Goal: Task Accomplishment & Management: Complete application form

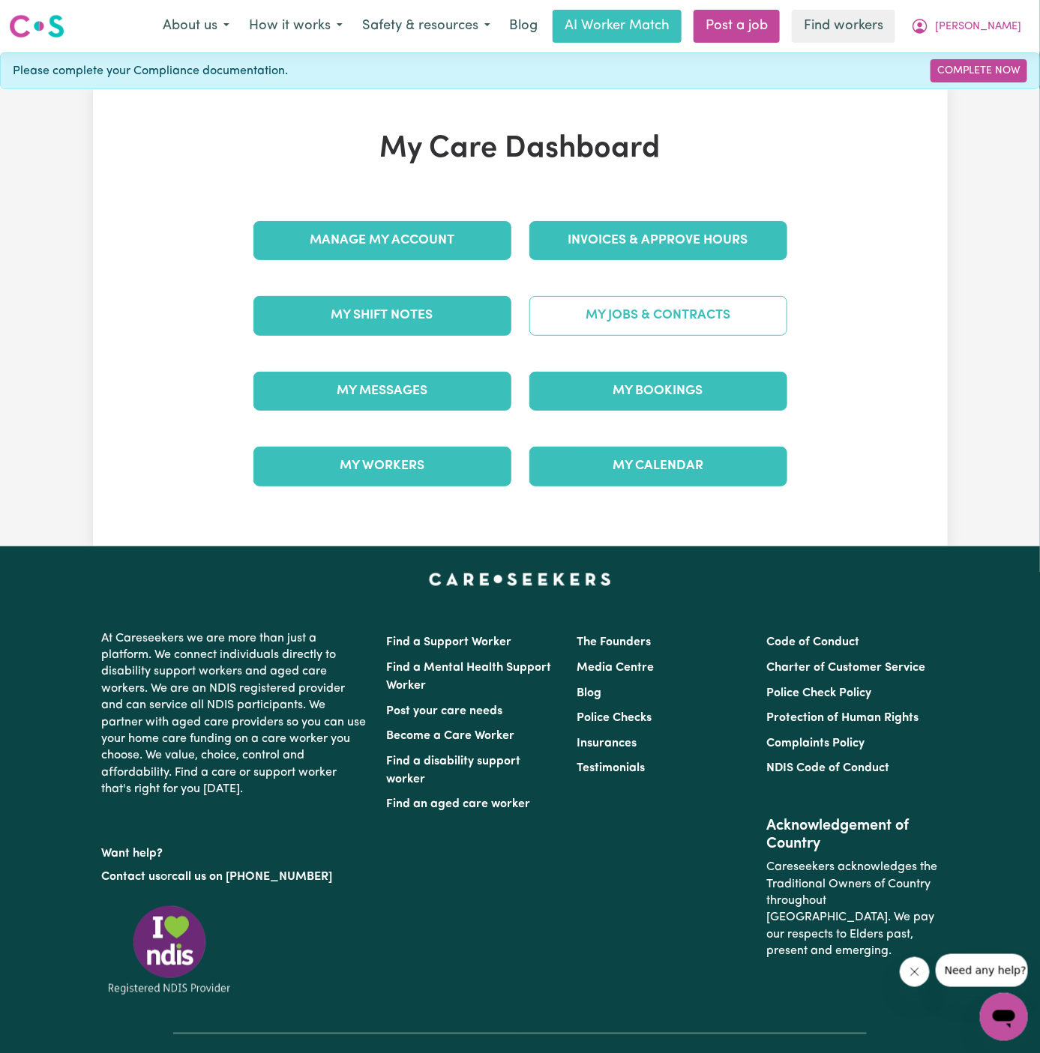
click at [684, 309] on link "My Jobs & Contracts" at bounding box center [658, 315] width 258 height 39
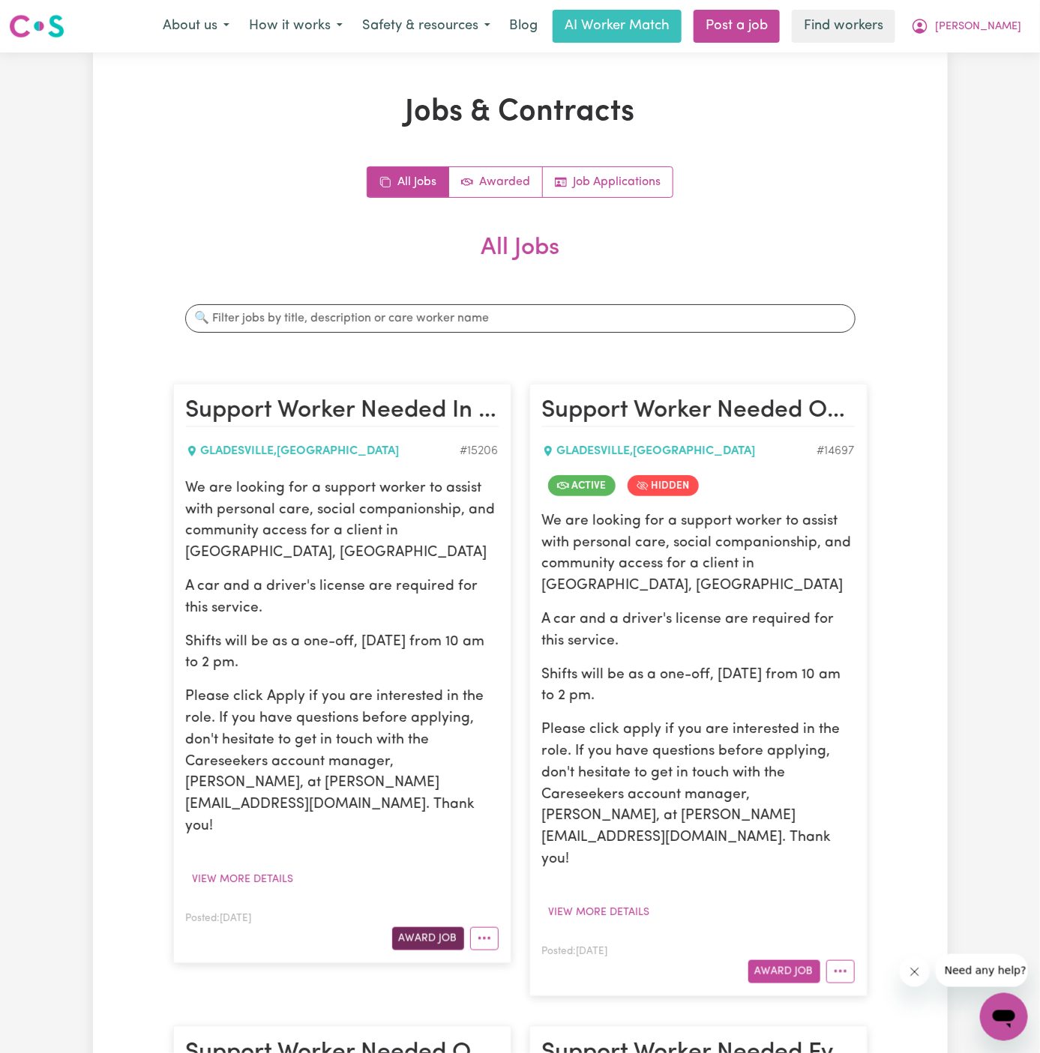
click at [438, 927] on button "Award Job" at bounding box center [428, 938] width 72 height 23
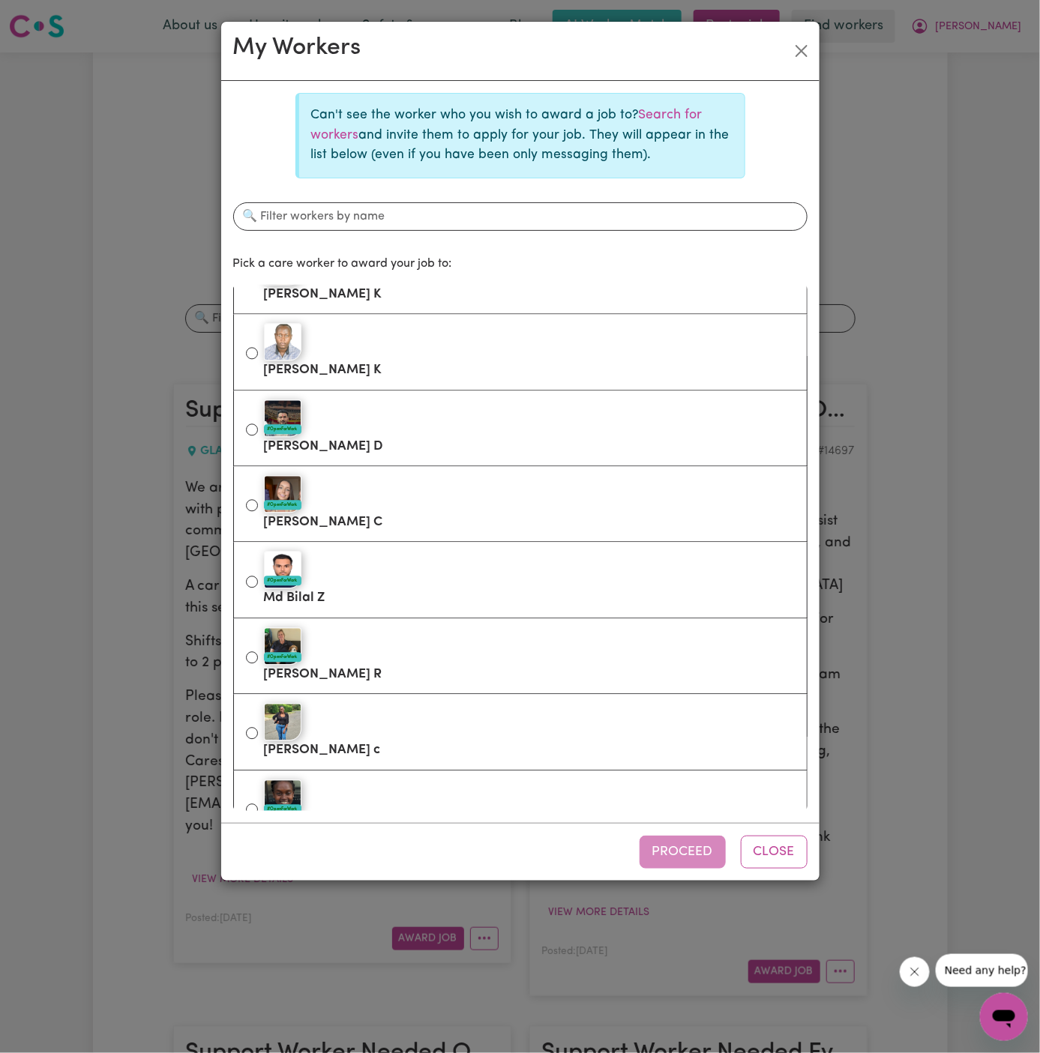
scroll to position [1296, 0]
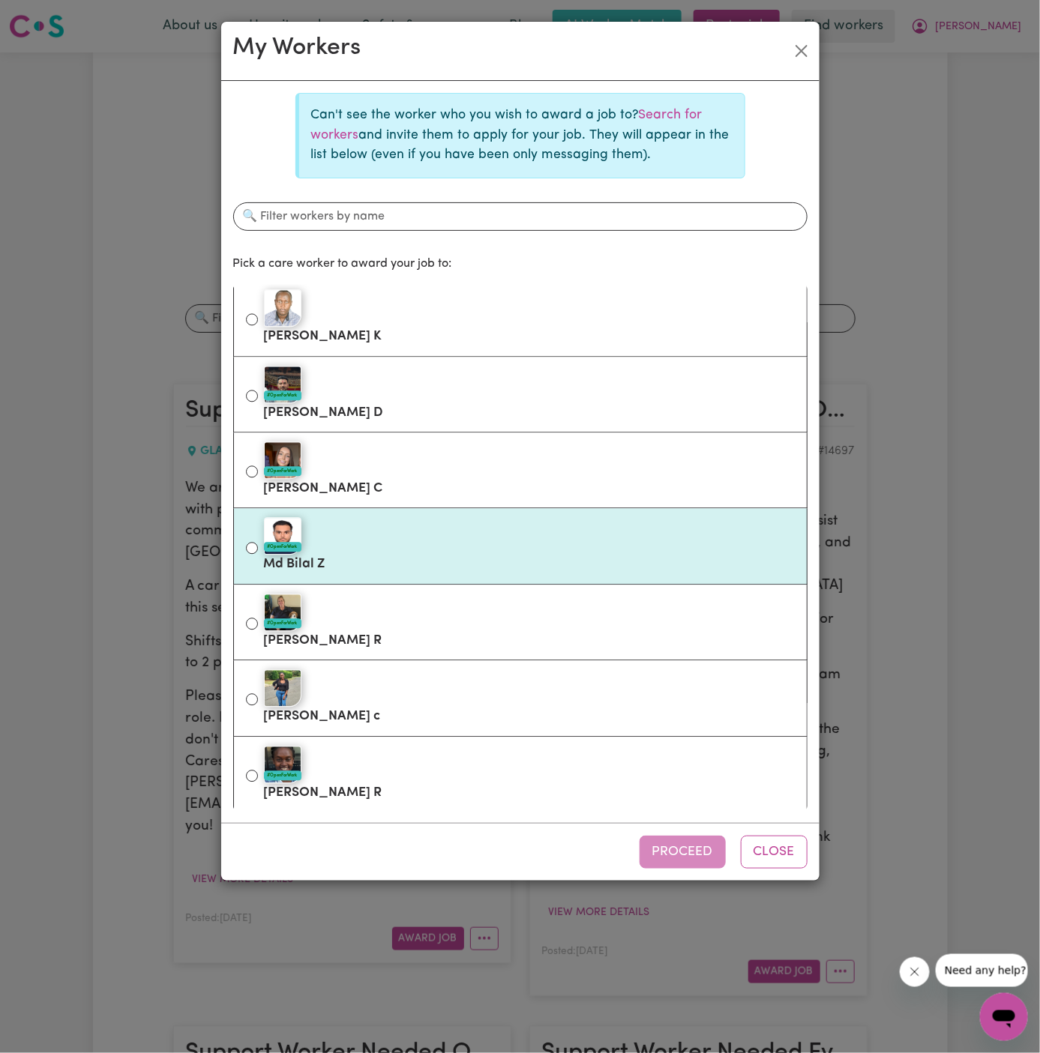
click at [486, 545] on div "#OpenForWork" at bounding box center [529, 536] width 531 height 37
click at [258, 545] on input "#OpenForWork Md Bilal Z" at bounding box center [252, 549] width 12 height 12
radio input "true"
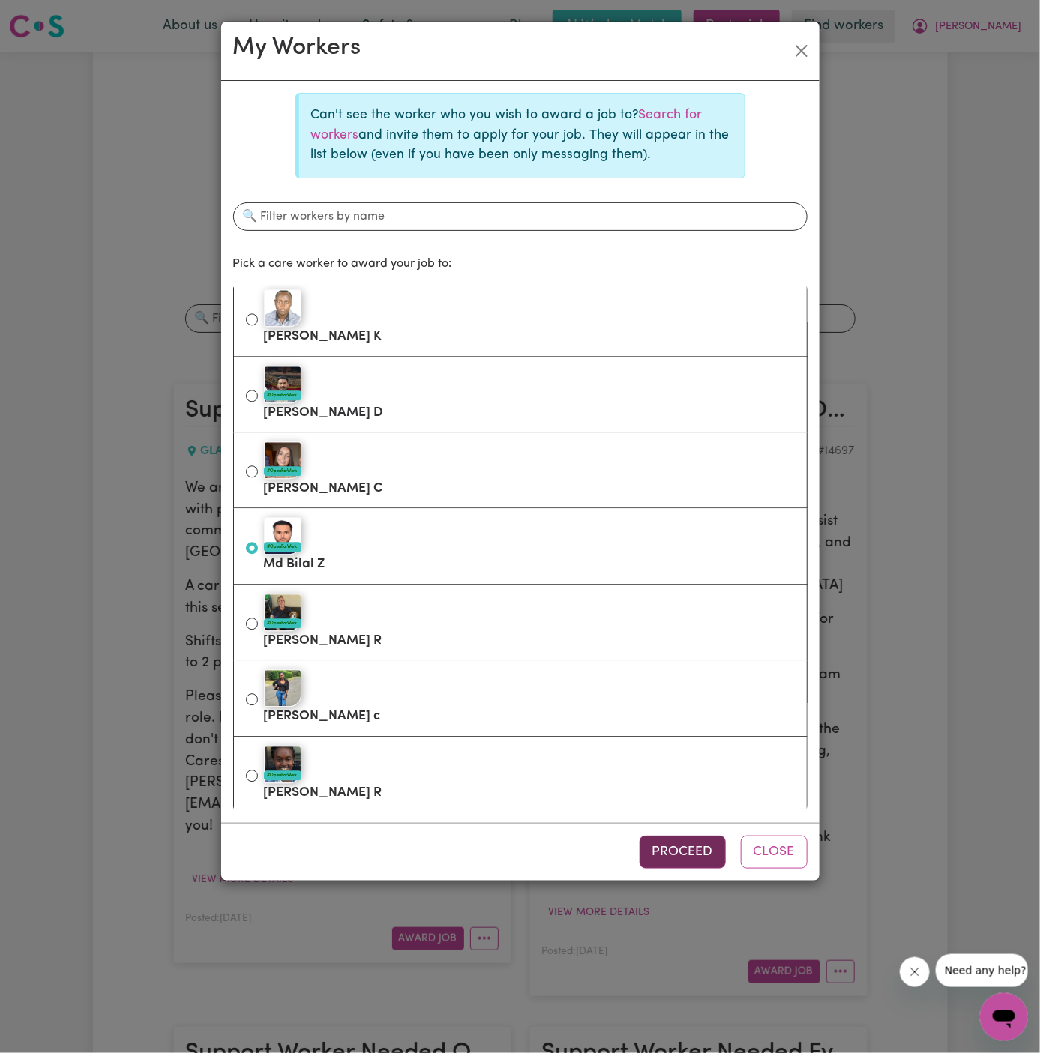
click at [684, 841] on button "Proceed" at bounding box center [683, 852] width 86 height 33
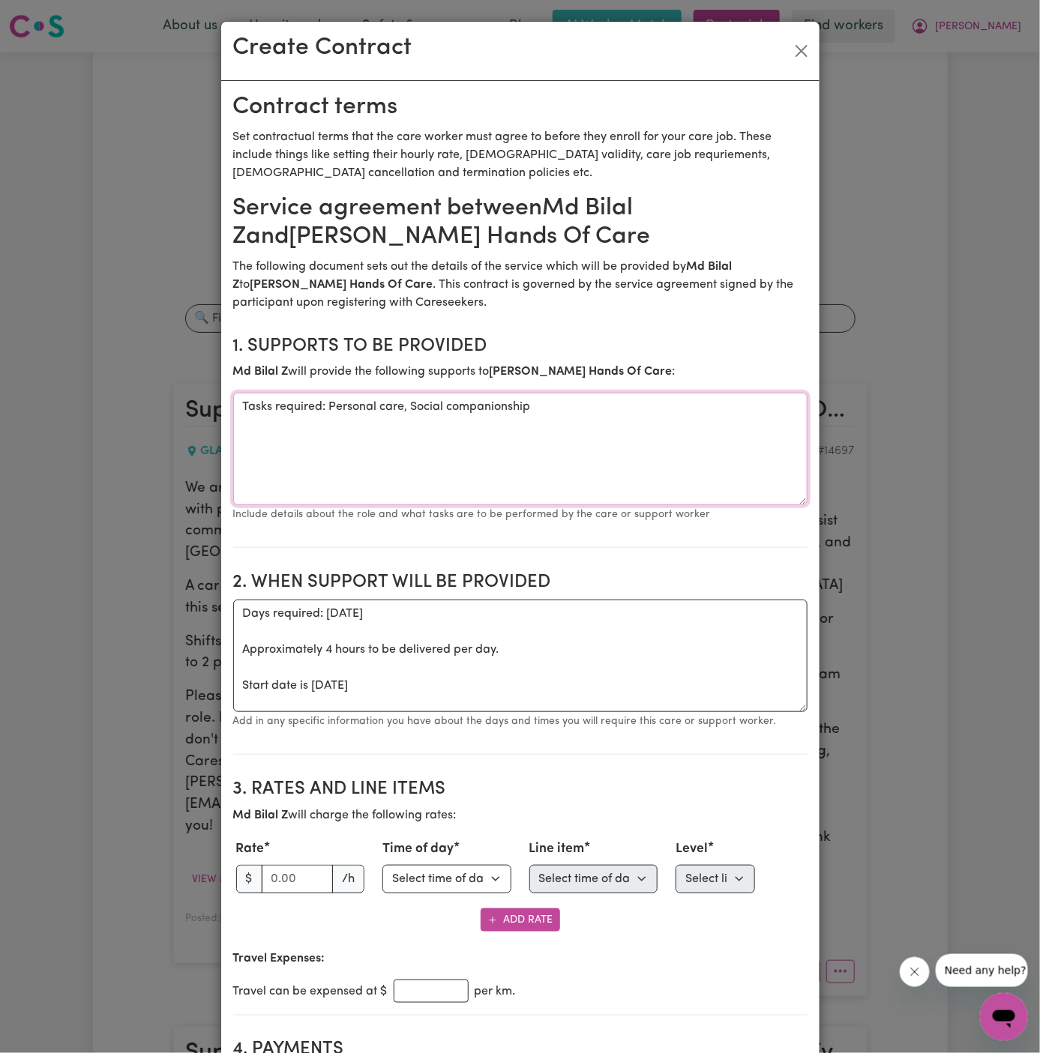
drag, startPoint x: 326, startPoint y: 406, endPoint x: 196, endPoint y: 406, distance: 130.5
click at [196, 406] on div "Create Contract Contract terms Set contractual terms that the care worker must …" at bounding box center [520, 526] width 1040 height 1053
click at [559, 403] on textarea "Personal care, Social companionship" at bounding box center [520, 449] width 574 height 112
type textarea "Personal care, Social companionship and community access"
drag, startPoint x: 307, startPoint y: 688, endPoint x: 217, endPoint y: 617, distance: 114.3
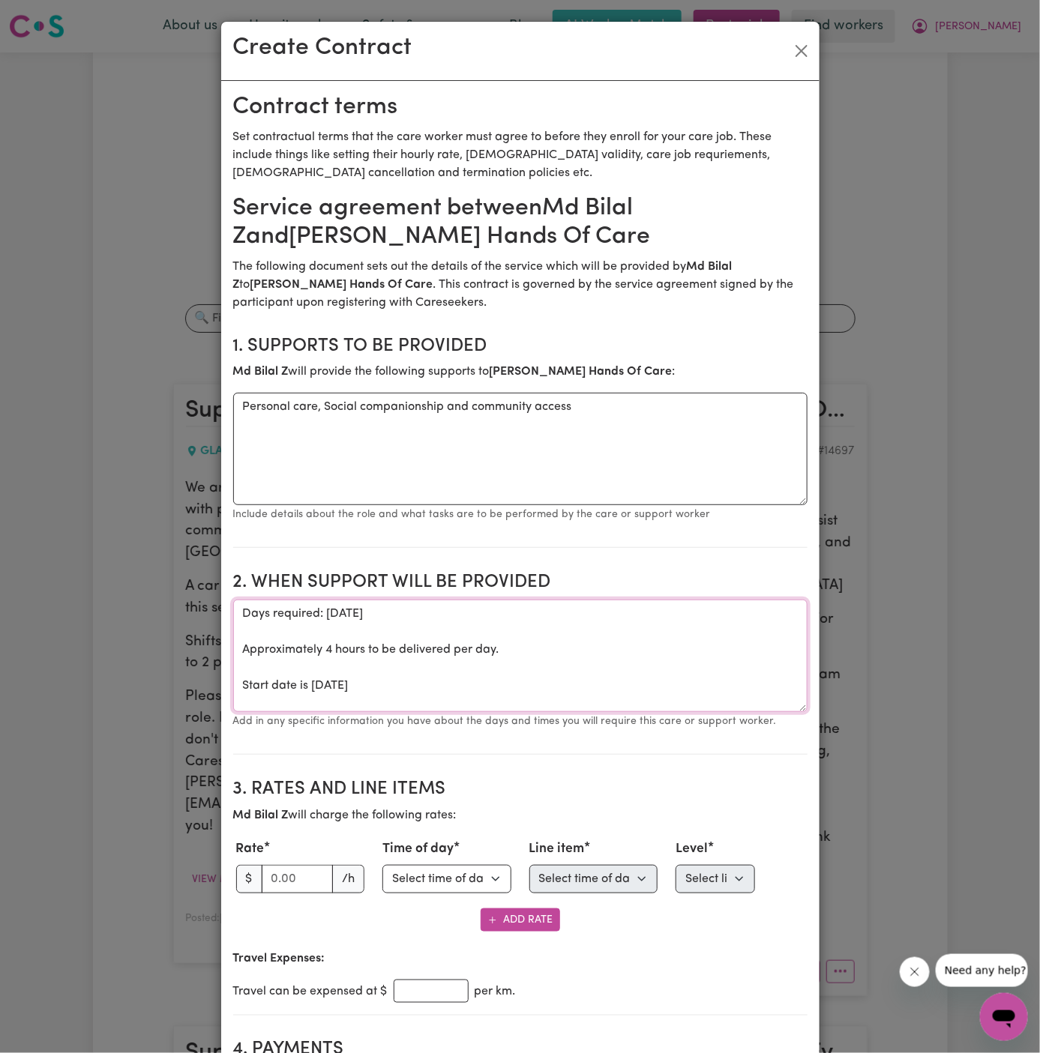
click at [217, 617] on div "Create Contract Contract terms Set contractual terms that the care worker must …" at bounding box center [520, 526] width 1040 height 1053
click at [486, 610] on textarea "ONE OFF [DATE]" at bounding box center [520, 656] width 574 height 112
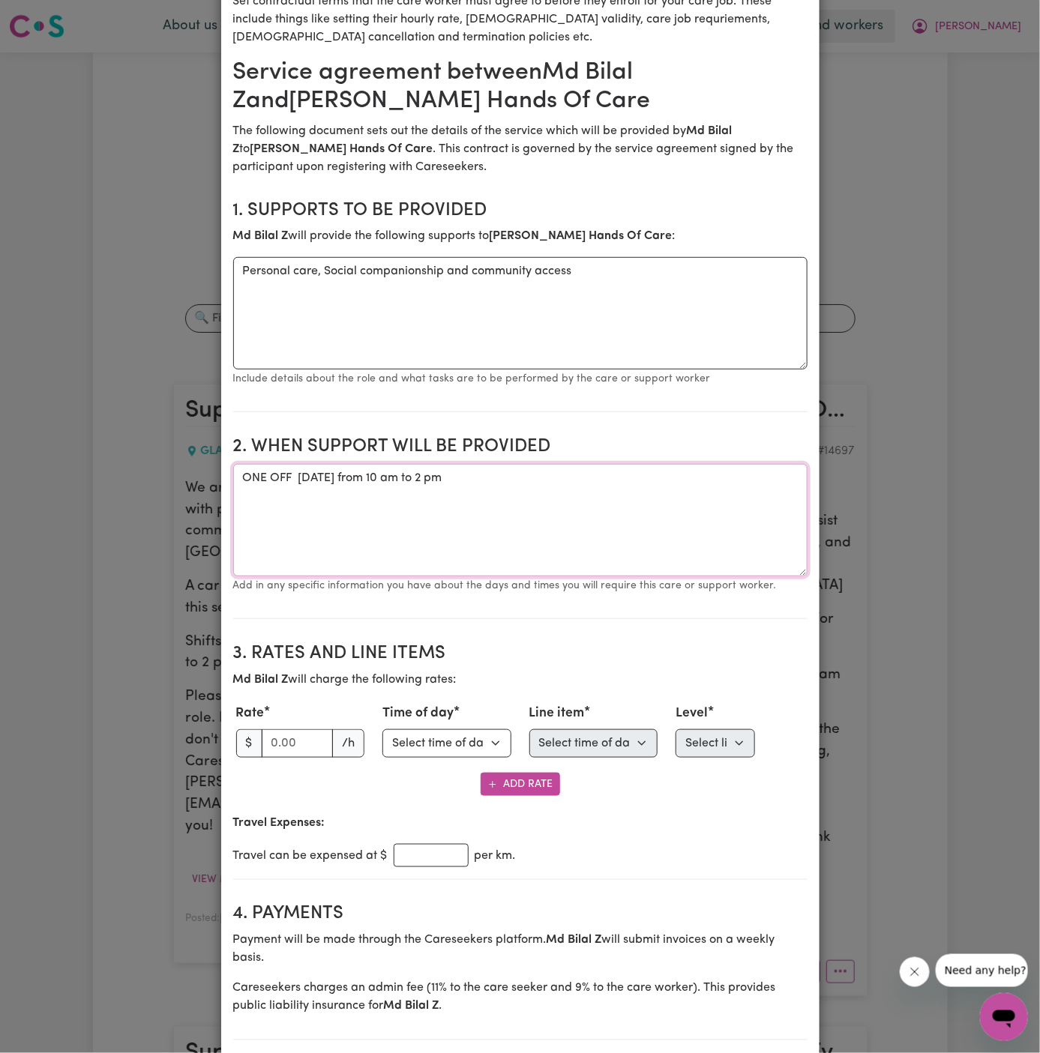
type textarea "ONE OFF [DATE] from 10 am to 2 pm"
click at [282, 739] on input "number" at bounding box center [298, 744] width 72 height 28
type input "45"
click at [427, 735] on select "Select time of day Weekday Daytime Weekday Evening [DATE] [DATE] Public Holiday…" at bounding box center [446, 744] width 129 height 28
select select "WEEKDAY_DAYTIME"
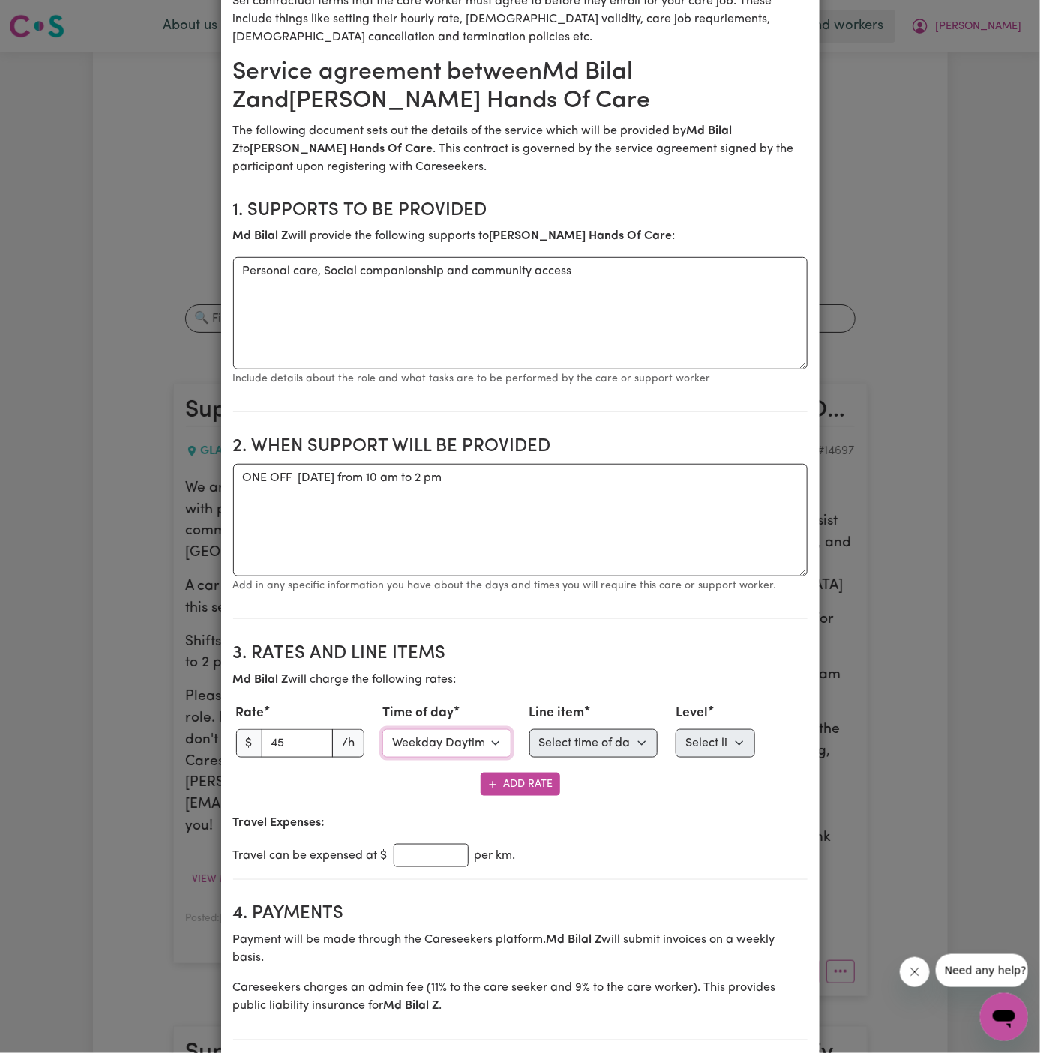
click at [382, 730] on select "Select time of day Weekday Daytime Weekday Evening [DATE] [DATE] Public Holiday…" at bounding box center [446, 744] width 129 height 28
click at [588, 747] on select "Select line item Assistance with Self Care Activities Assistance with personal …" at bounding box center [593, 744] width 129 height 28
select select "COMMUNITY_ACCESS"
click at [529, 730] on select "Select line item Assistance with Self Care Activities Assistance with personal …" at bounding box center [593, 744] width 129 height 28
click at [706, 744] on select "Select level Standard Level 1 High Intensity Level 2" at bounding box center [715, 744] width 79 height 28
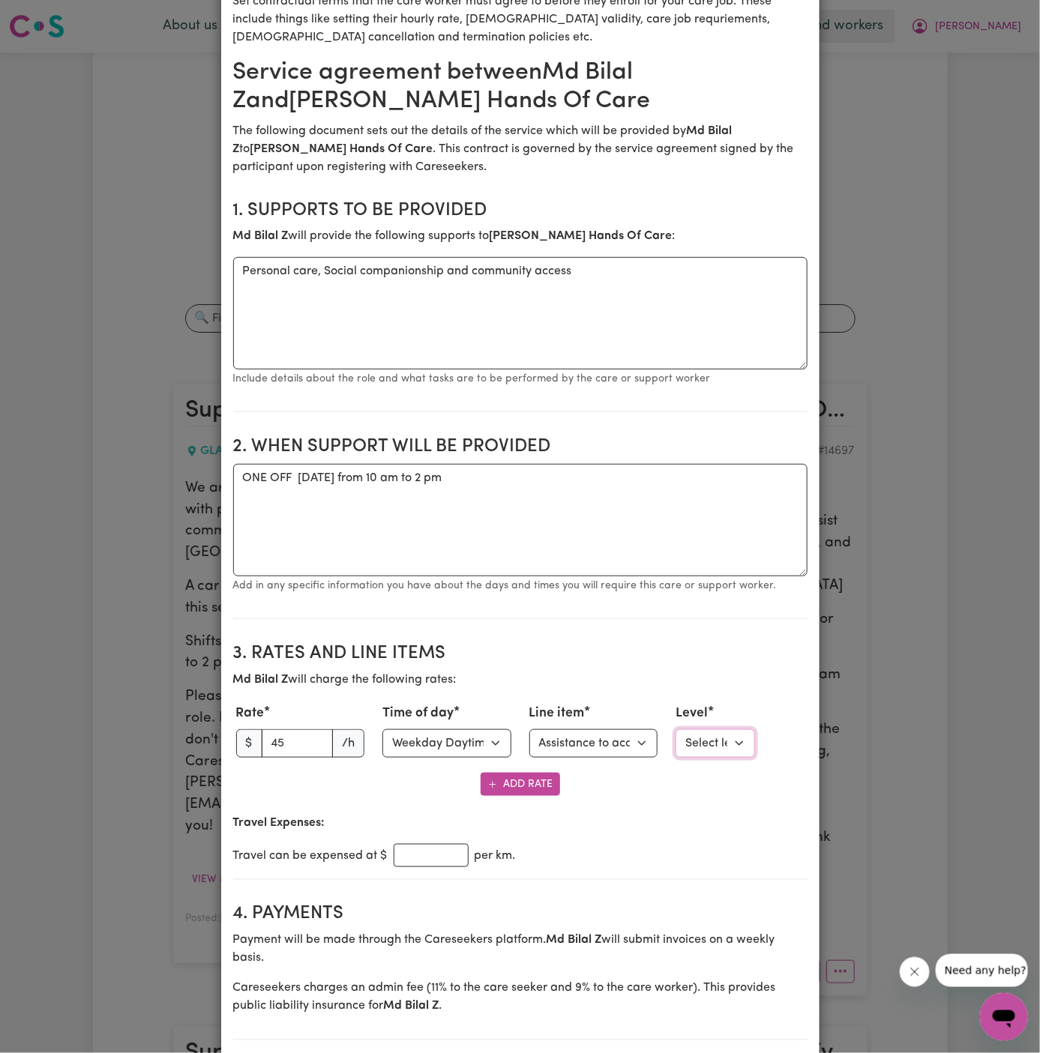
select select "ONE"
click at [676, 730] on select "Select level Standard Level 1 High Intensity Level 2" at bounding box center [715, 744] width 79 height 28
click at [429, 847] on input "number" at bounding box center [431, 855] width 75 height 23
type input ".90"
click at [675, 845] on div "Travel can be expensed at $ .90 per km." at bounding box center [520, 855] width 574 height 23
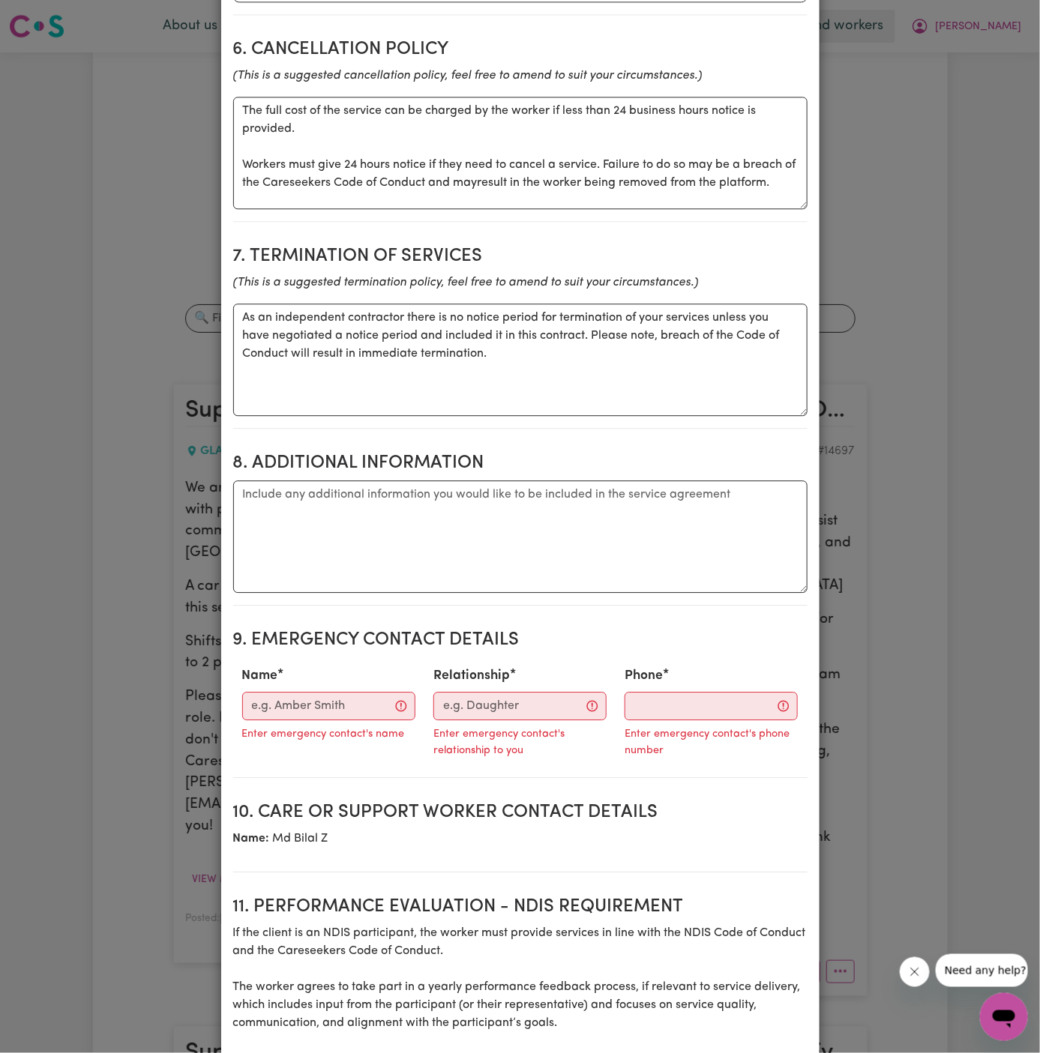
scroll to position [1390, 0]
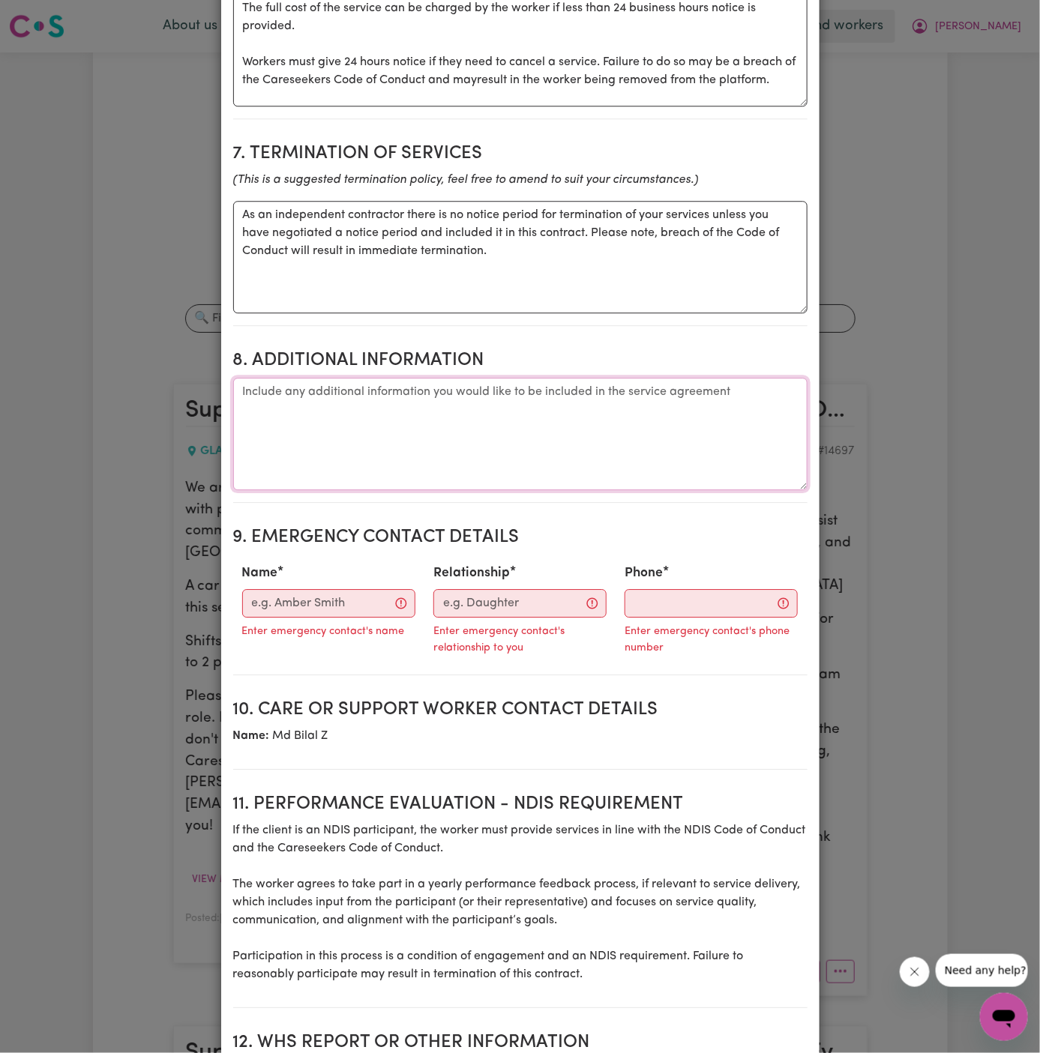
click at [340, 403] on textarea "Additional information" at bounding box center [520, 434] width 574 height 112
type textarea "Client"
